Goal: Find specific page/section: Find specific page/section

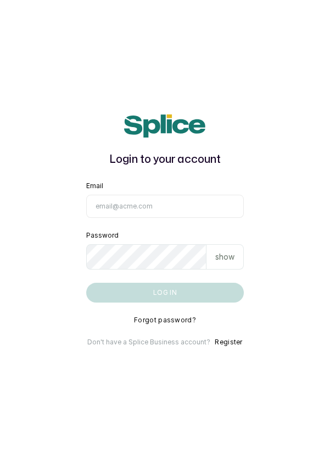
click at [158, 218] on input "Email" at bounding box center [165, 206] width 158 height 23
type input "info@dermaspaceng.com"
click at [86, 282] on button "Log in" at bounding box center [165, 292] width 158 height 20
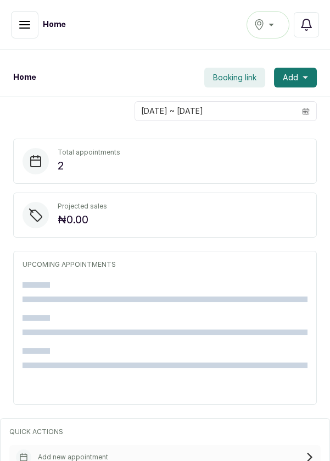
click at [24, 33] on button "button" at bounding box center [24, 24] width 27 height 27
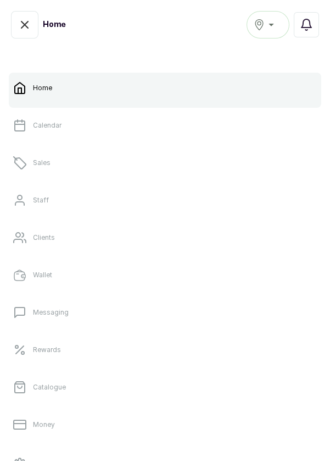
click at [54, 167] on link "Sales" at bounding box center [165, 162] width 313 height 31
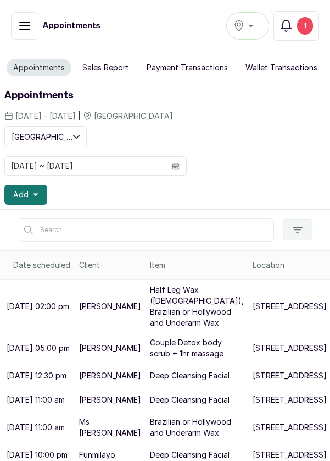
click at [308, 24] on div "1" at bounding box center [305, 26] width 16 height 18
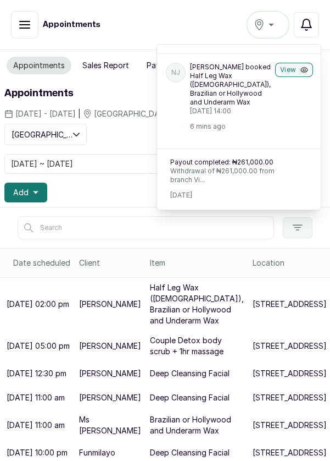
scroll to position [26, 0]
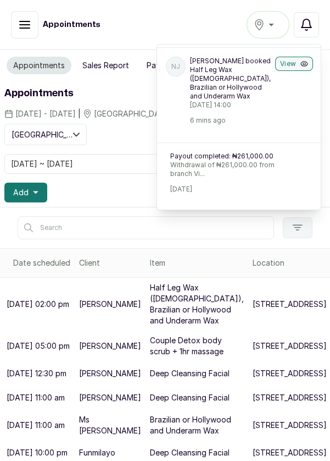
click at [292, 62] on button "View" at bounding box center [294, 64] width 38 height 14
